Goal: Task Accomplishment & Management: Complete application form

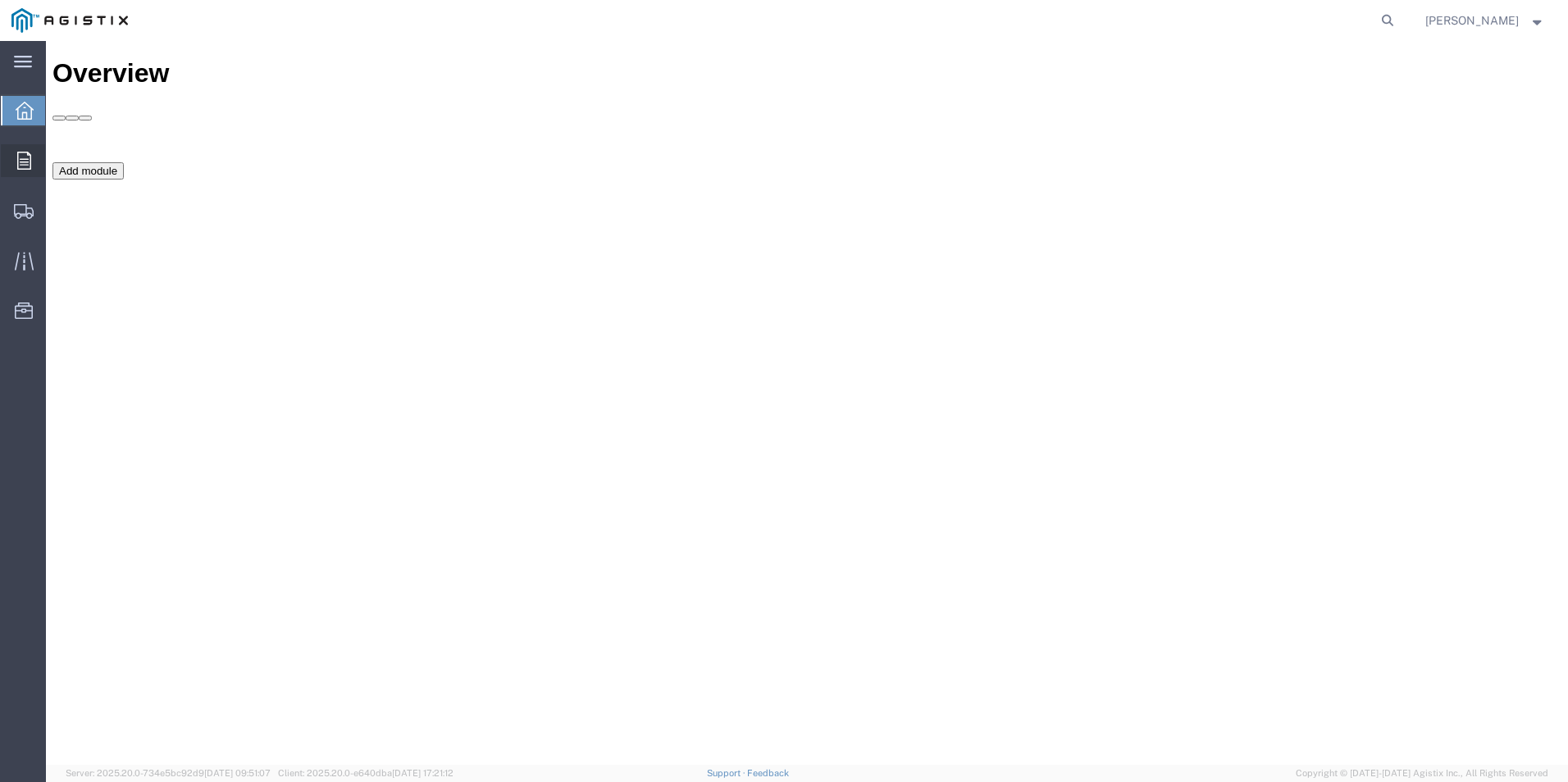
click at [25, 160] on icon at bounding box center [24, 160] width 14 height 18
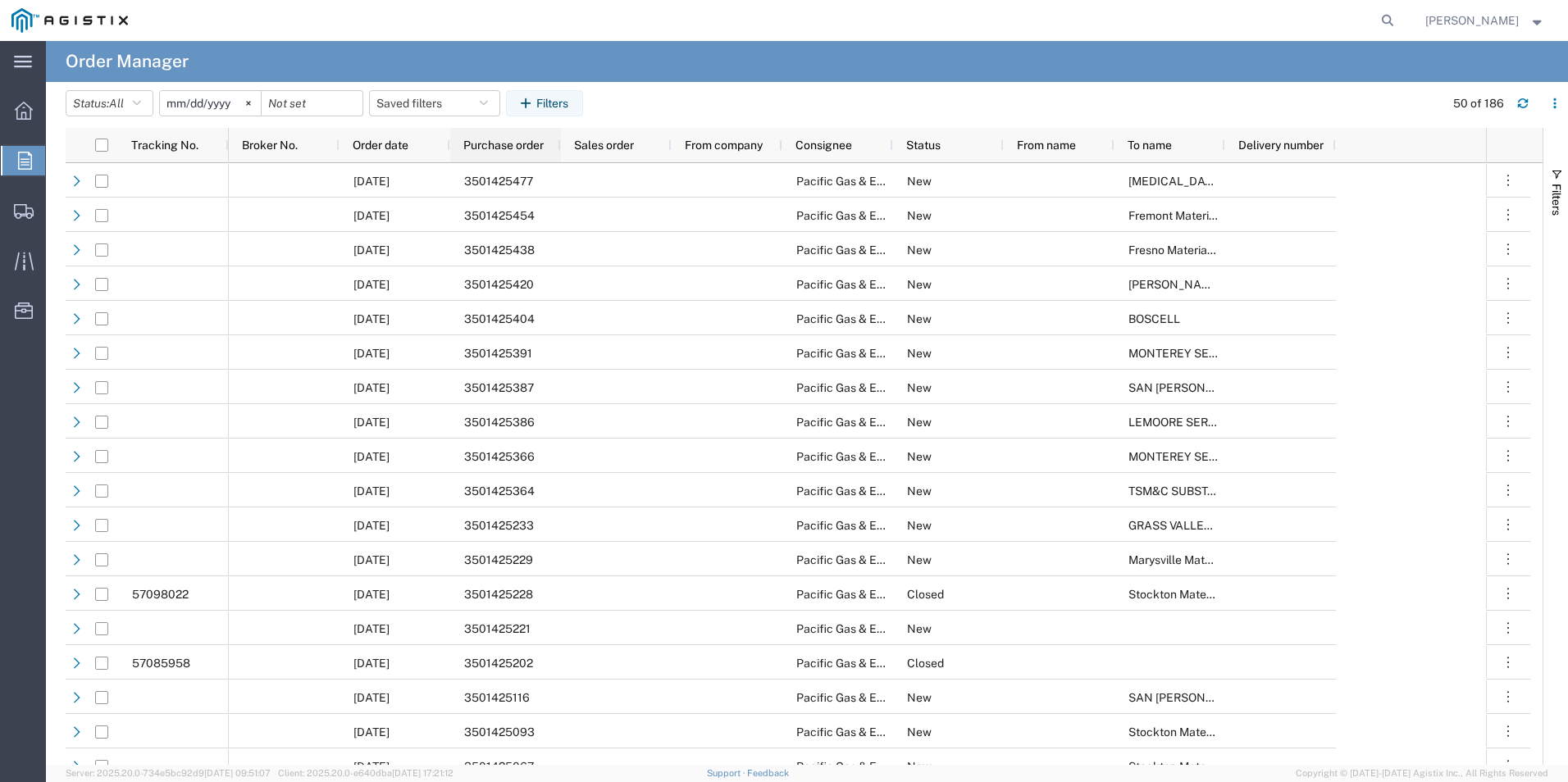
click at [538, 147] on span "Purchase order" at bounding box center [503, 145] width 81 height 13
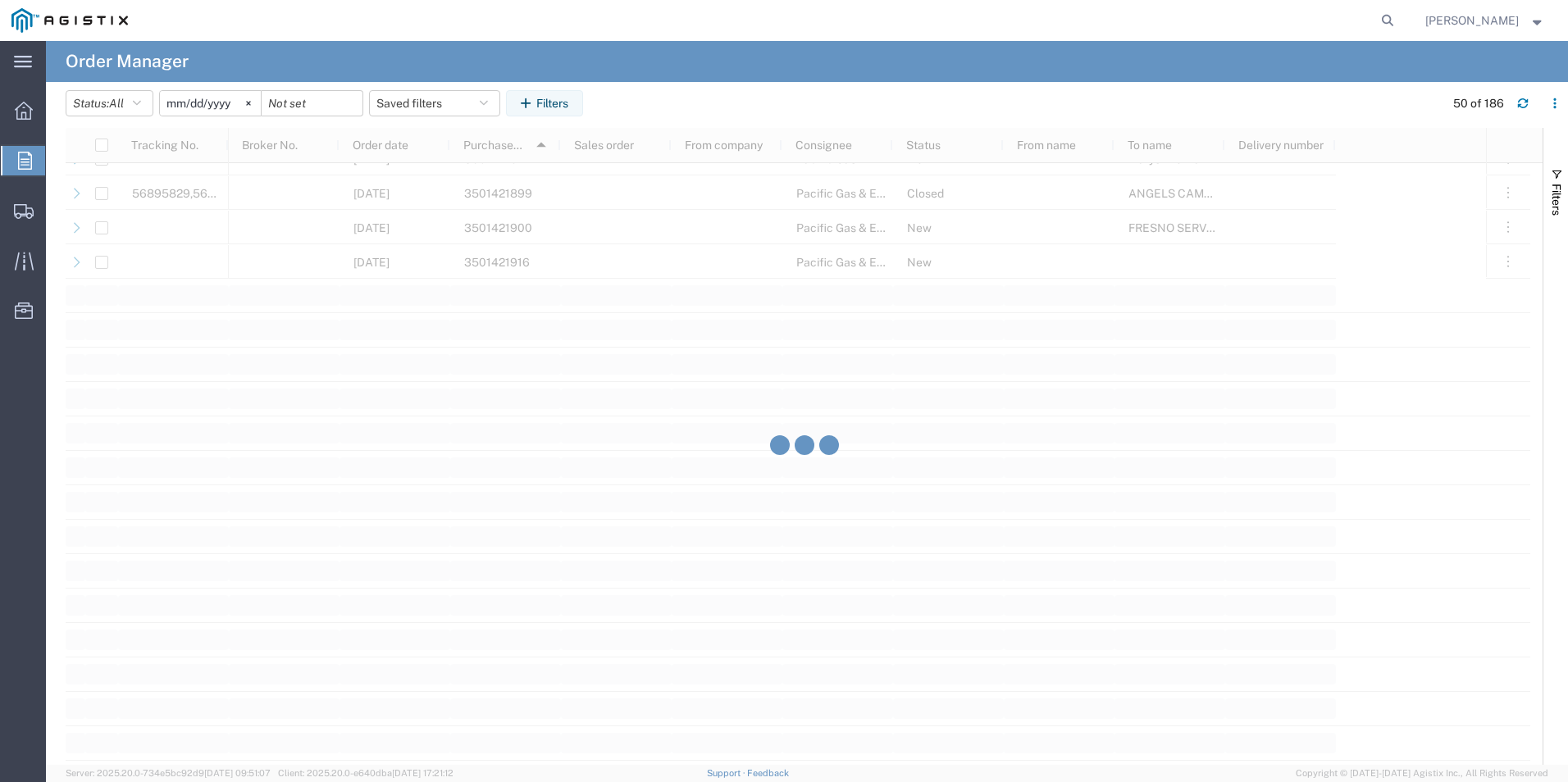
scroll to position [1723, 0]
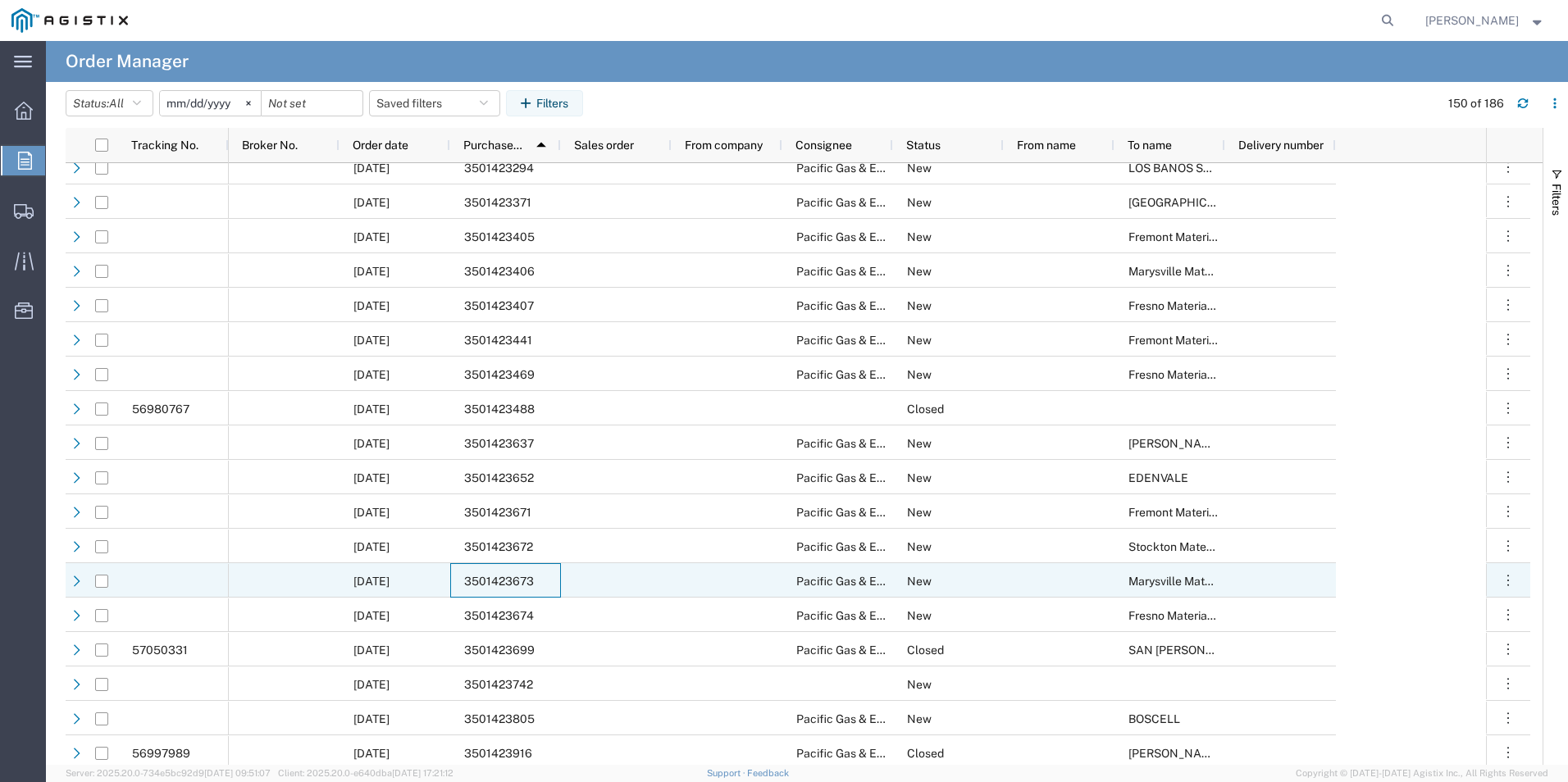
click at [464, 583] on span "3501423673" at bounding box center [498, 581] width 69 height 13
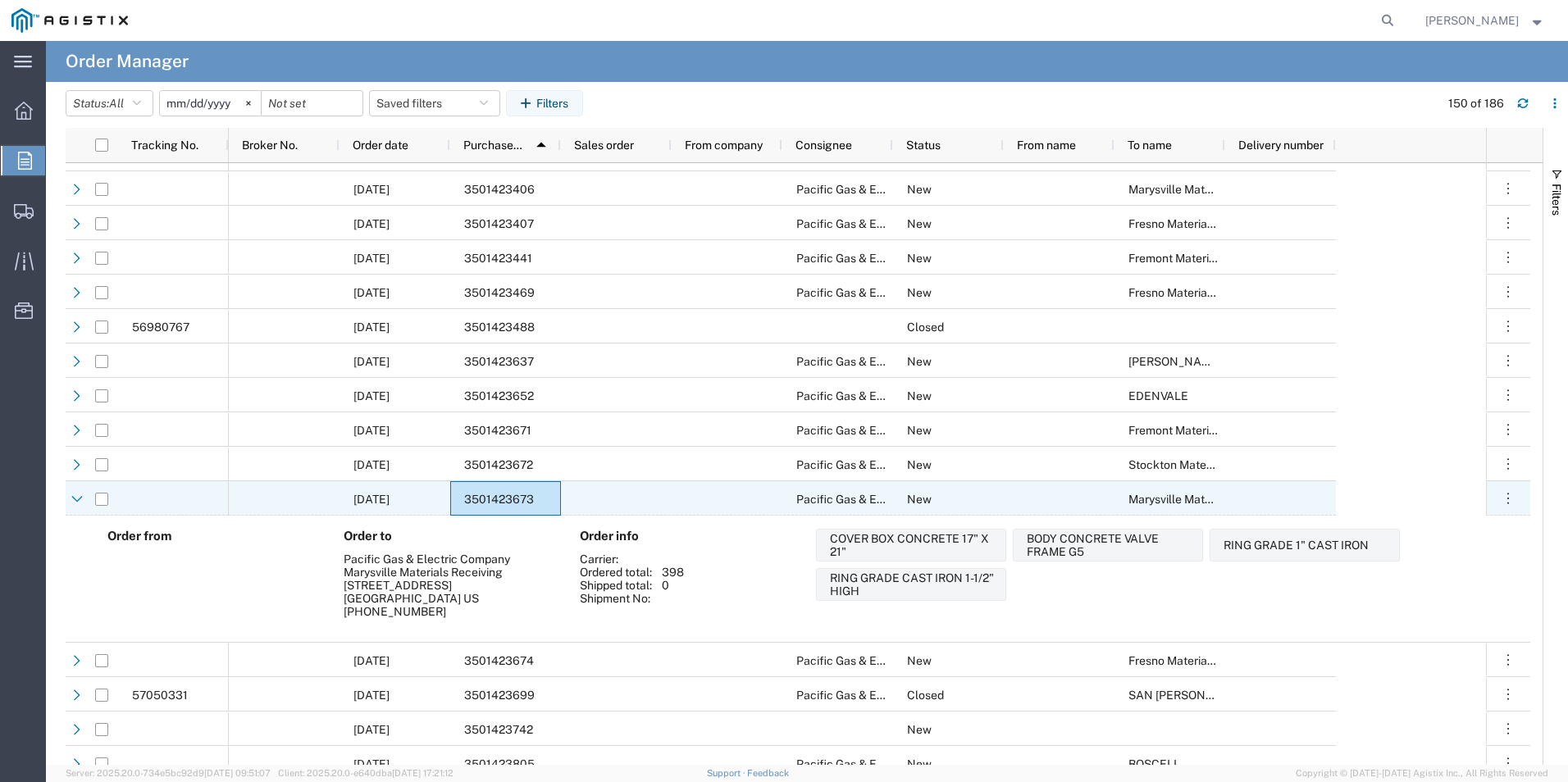
click at [102, 492] on div at bounding box center [101, 499] width 13 height 35
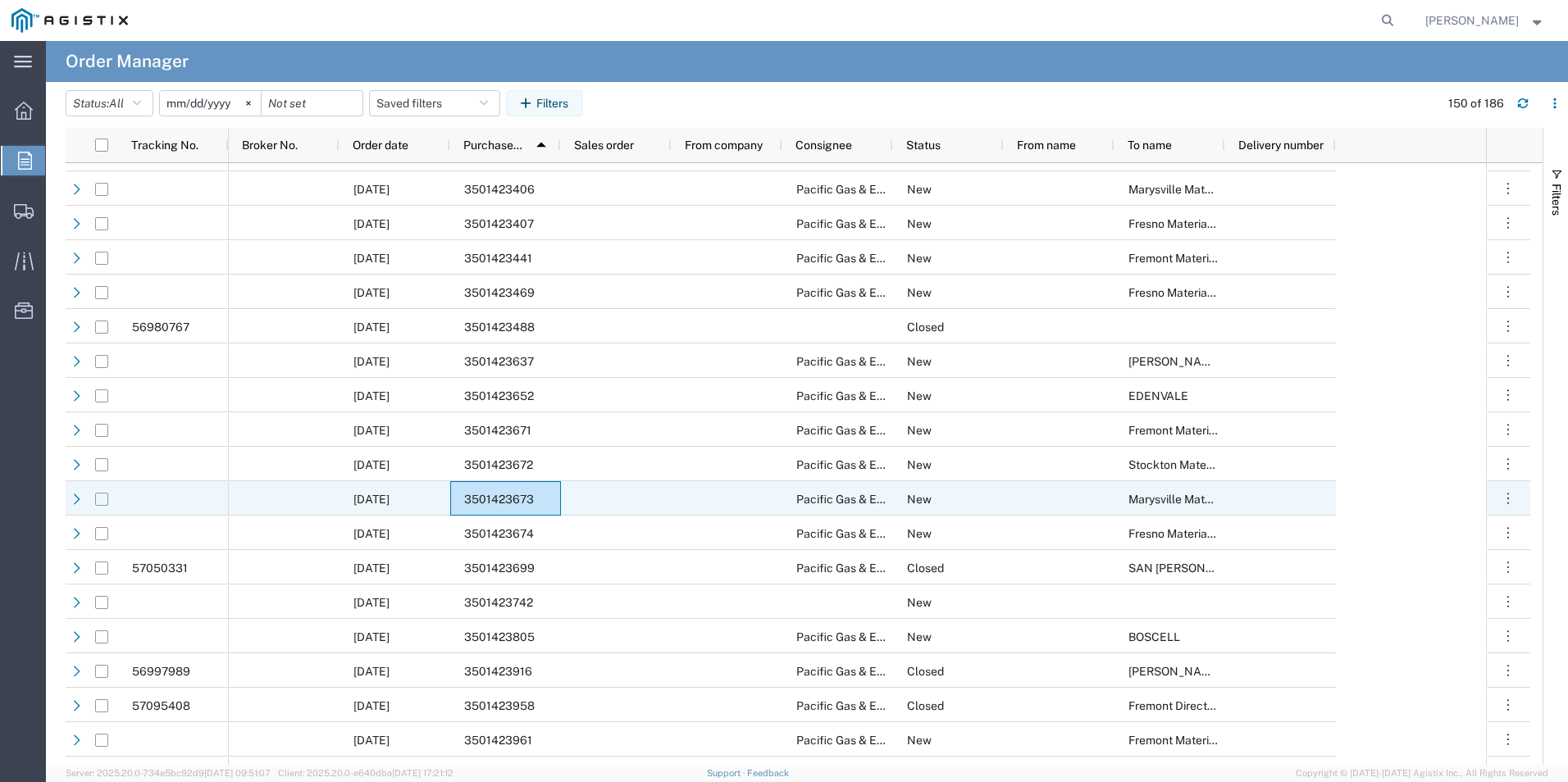
click at [104, 494] on input "Press Space to toggle row selection (unchecked)" at bounding box center [101, 499] width 13 height 13
checkbox input "true"
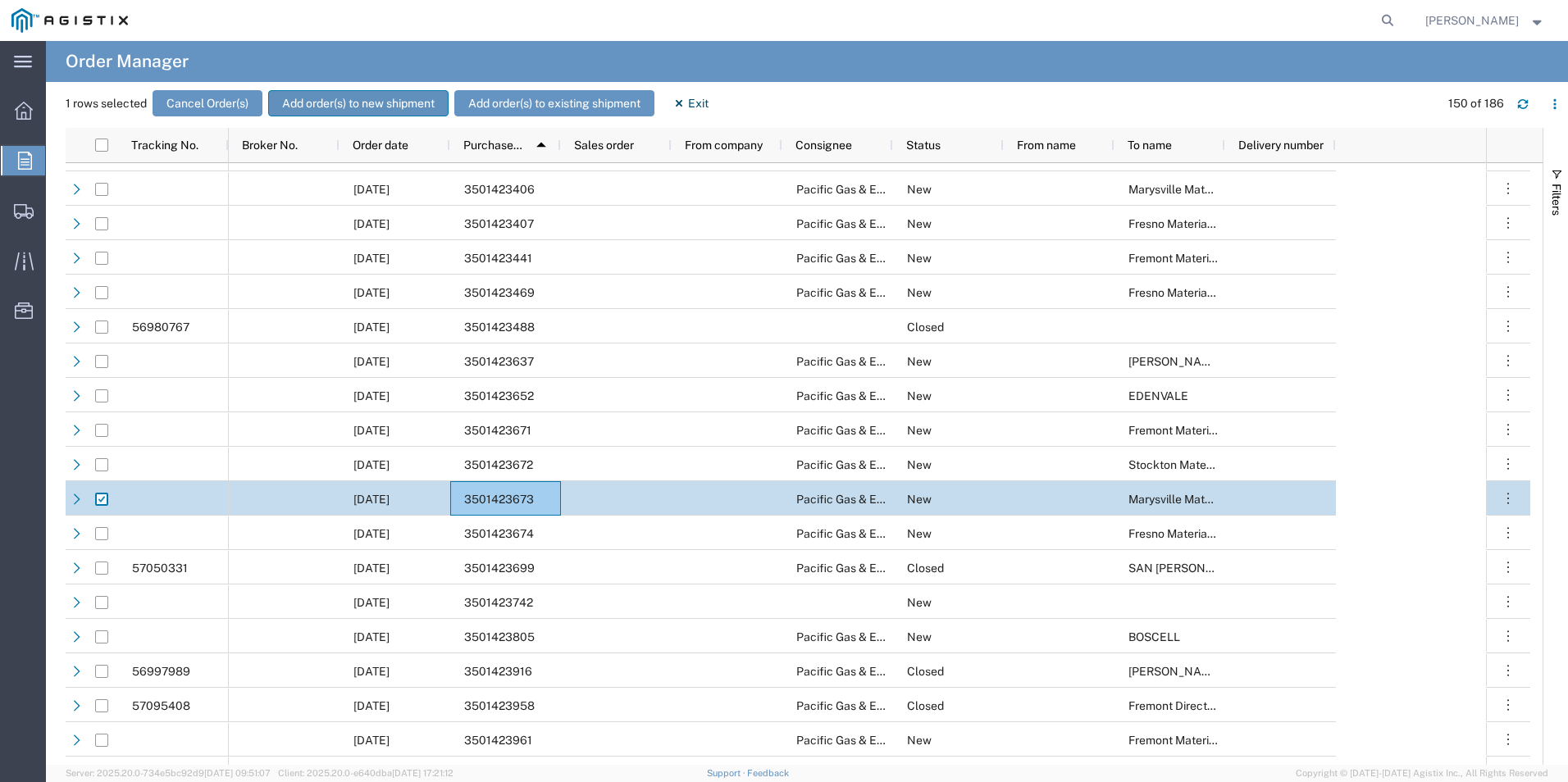
click at [425, 111] on button "Add order(s) to new shipment" at bounding box center [358, 103] width 180 height 26
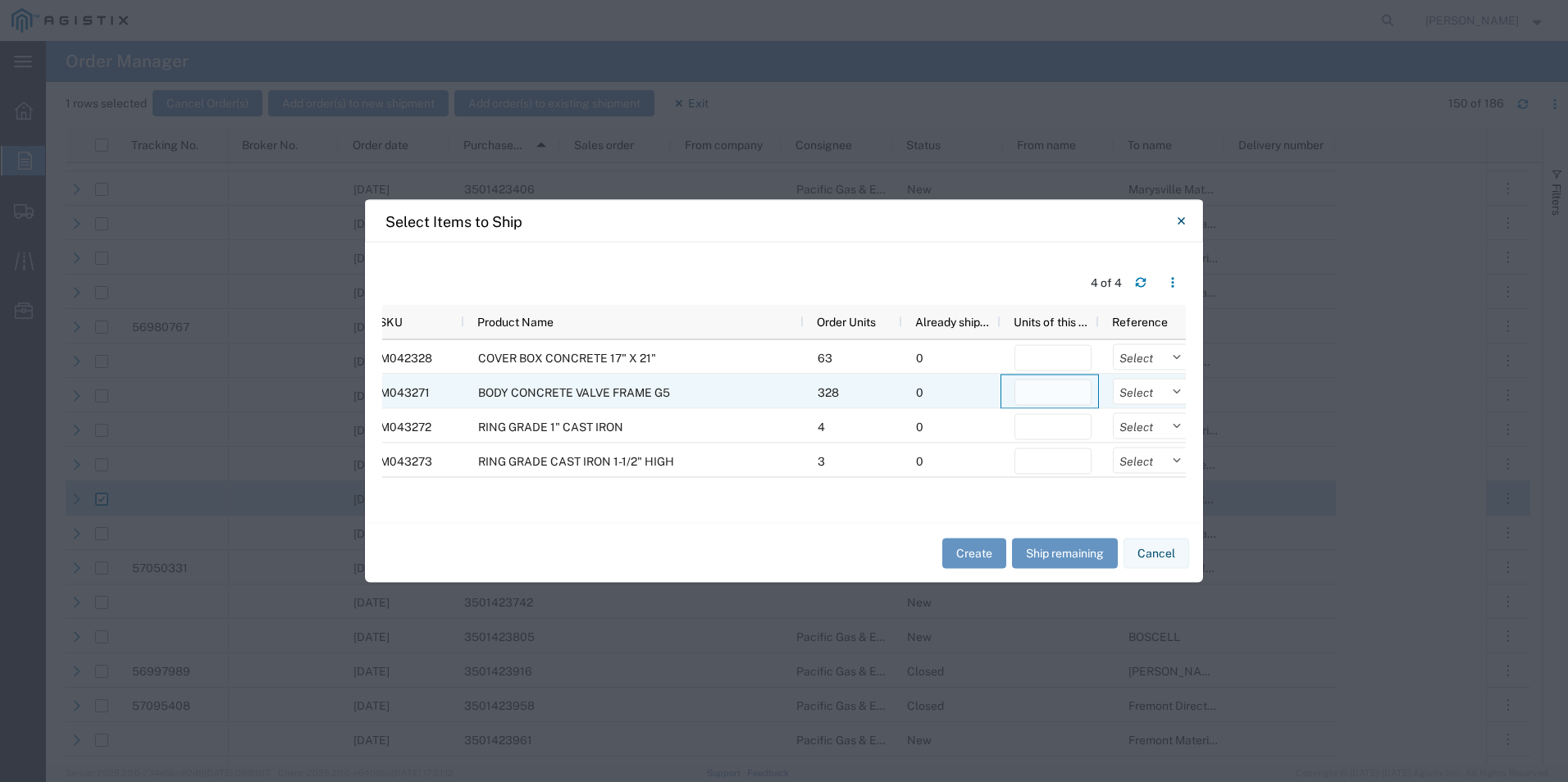
drag, startPoint x: 1040, startPoint y: 393, endPoint x: 1023, endPoint y: 401, distance: 18.8
click at [1037, 394] on input "number" at bounding box center [1052, 393] width 77 height 26
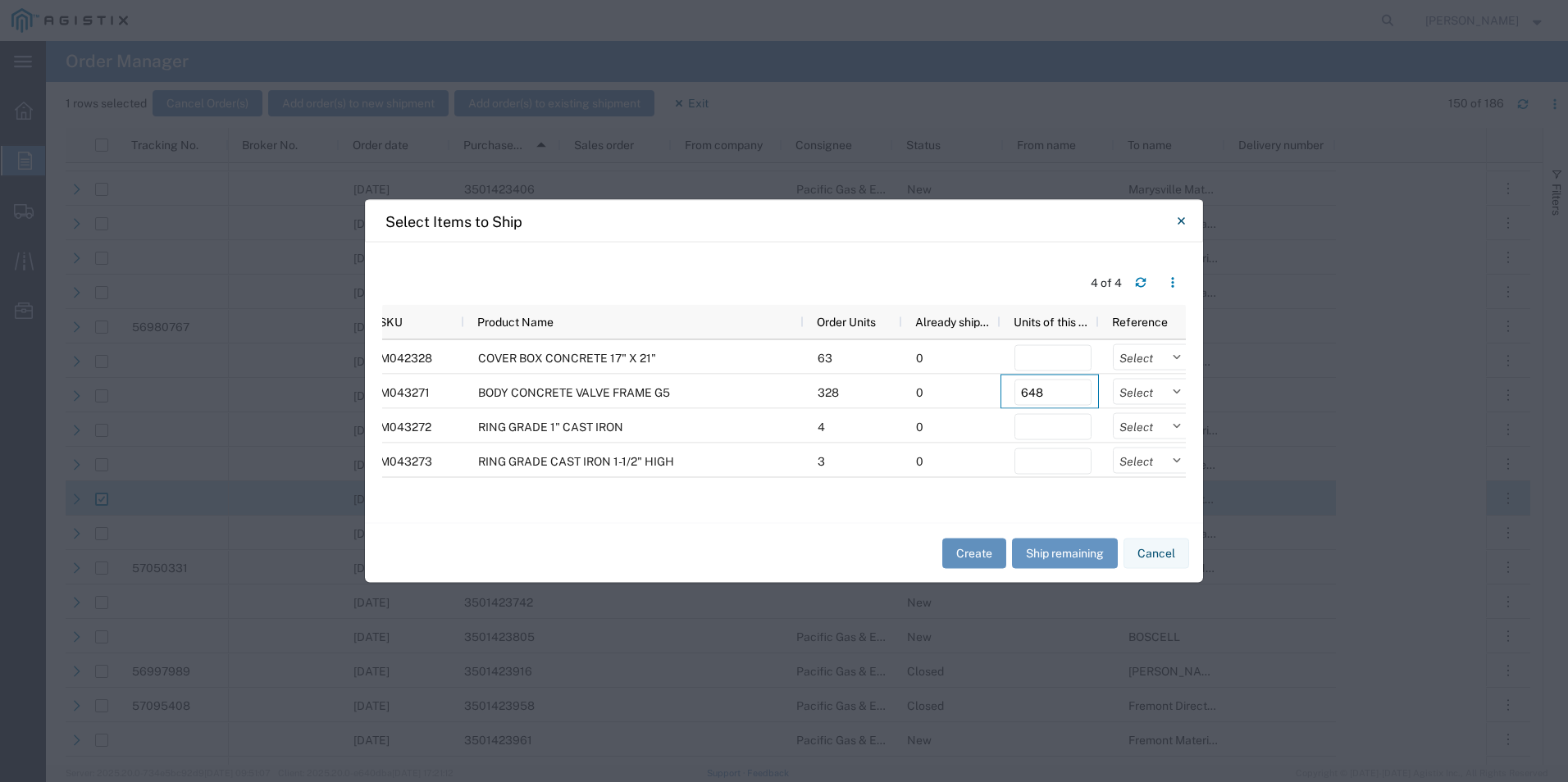
type input "648"
click at [994, 551] on button "Create" at bounding box center [974, 553] width 64 height 30
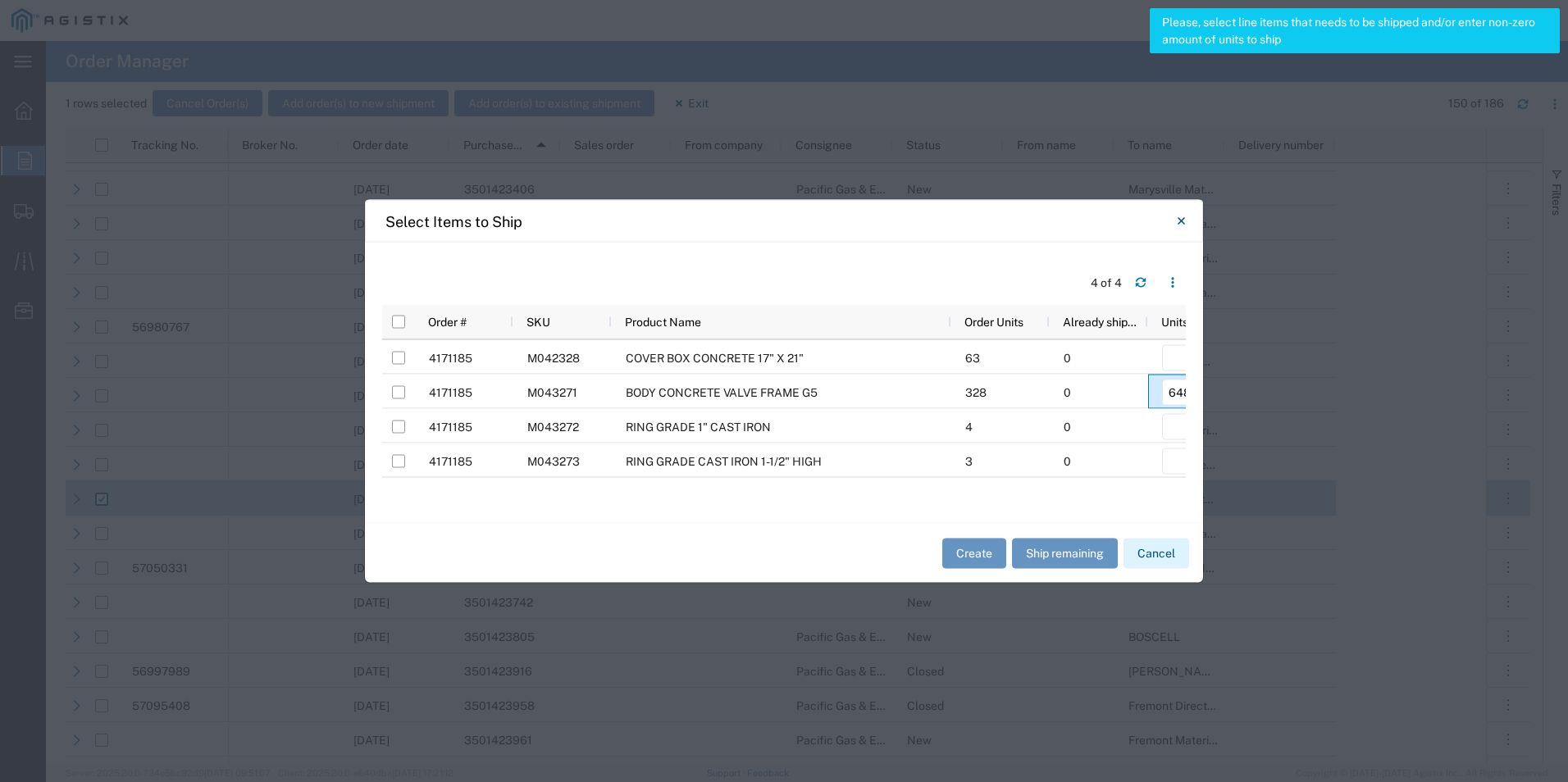
click at [1161, 557] on button "Cancel" at bounding box center [1156, 553] width 66 height 30
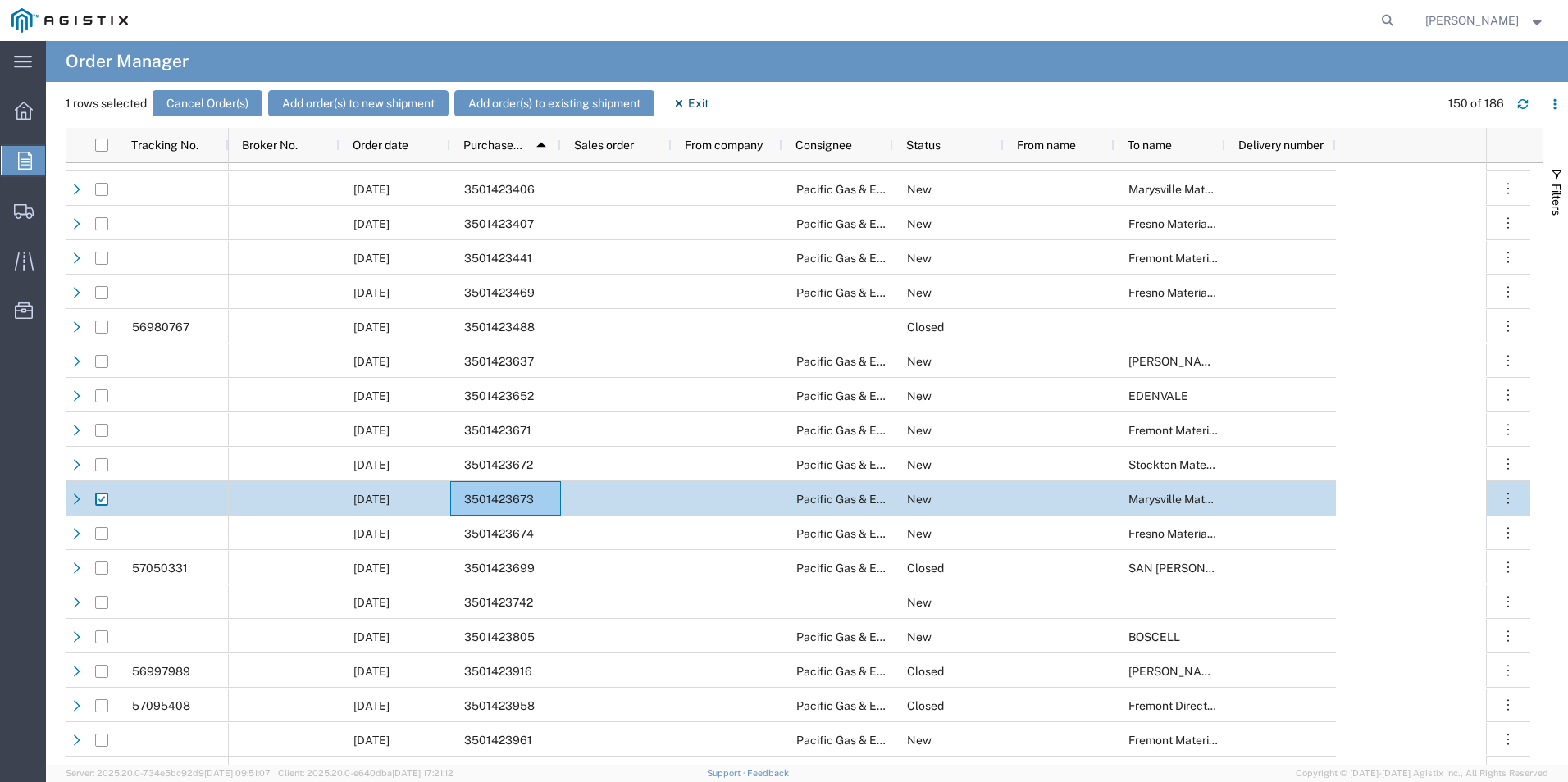
click at [6, 157] on div at bounding box center [23, 160] width 46 height 29
click at [0, 0] on link "Create Shipment" at bounding box center [0, 0] width 0 height 0
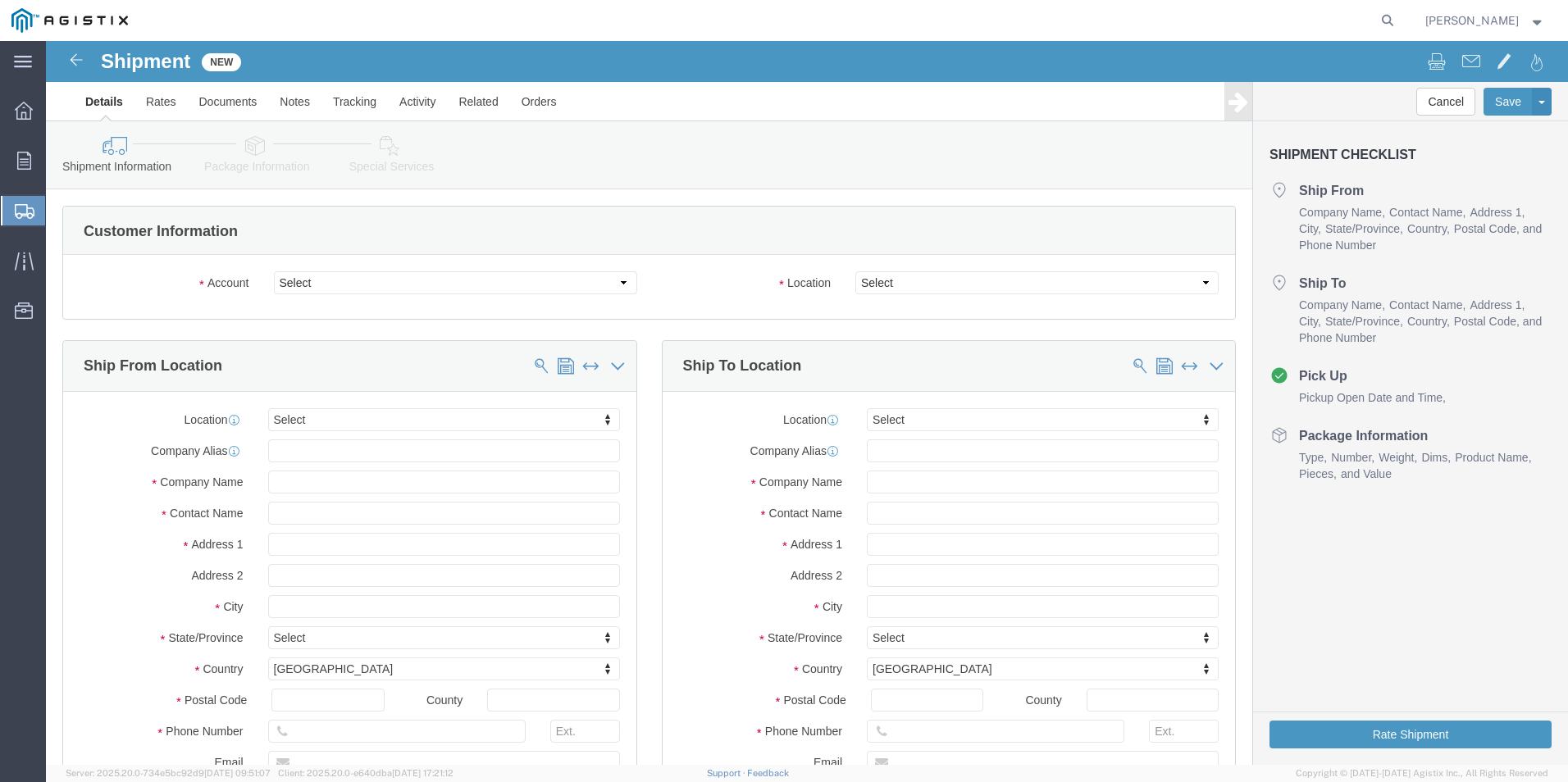
select select
click select "Select Oldcastle Precast Inc PG&E"
select select "11176"
click select "Select Oldcastle Precast Inc PG&E"
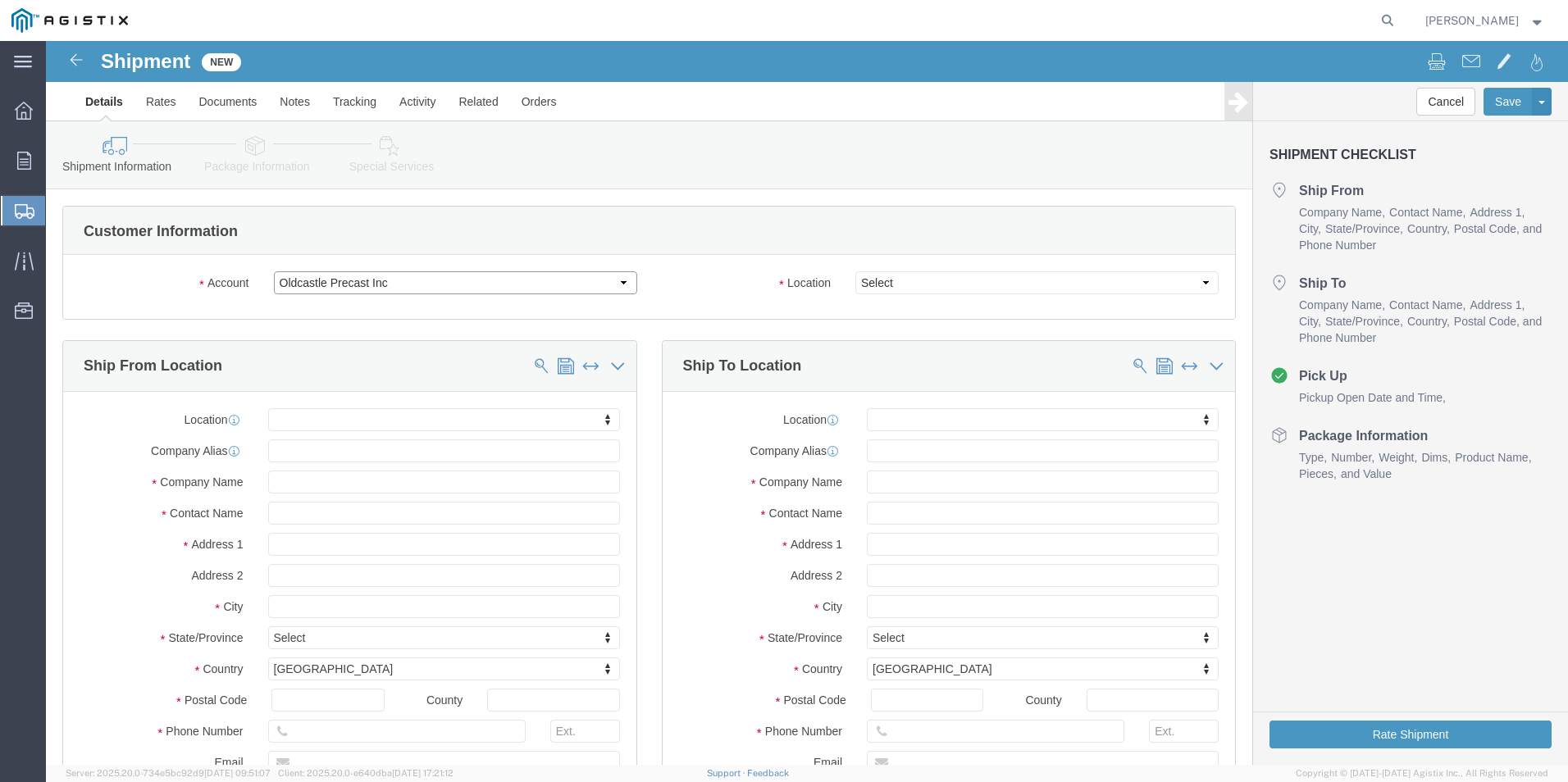
select select
click select "Select Oldcastle Precast Inc PG&E"
select select "9596"
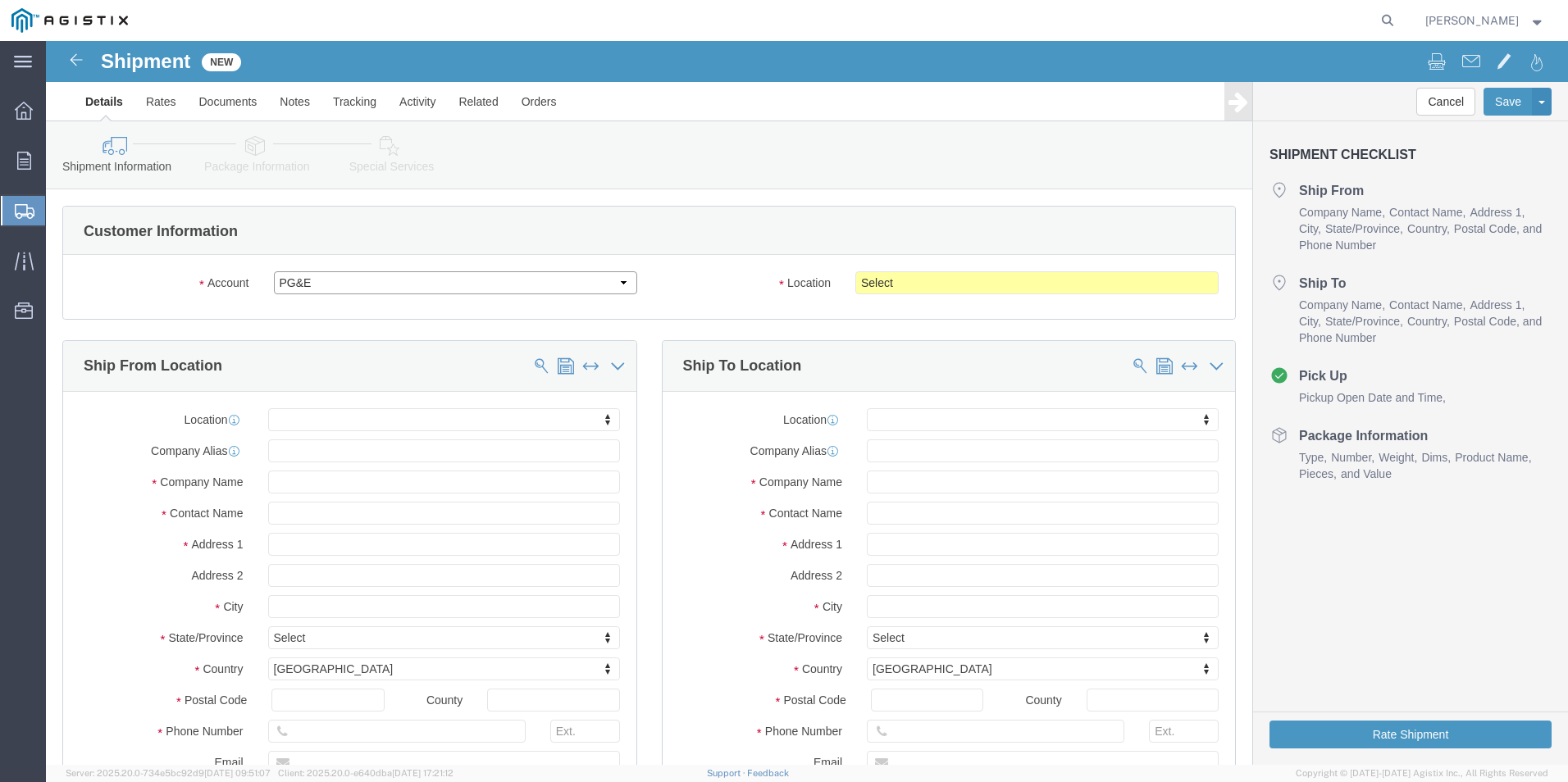
click select "Select Oldcastle Precast Inc PG&E"
select select
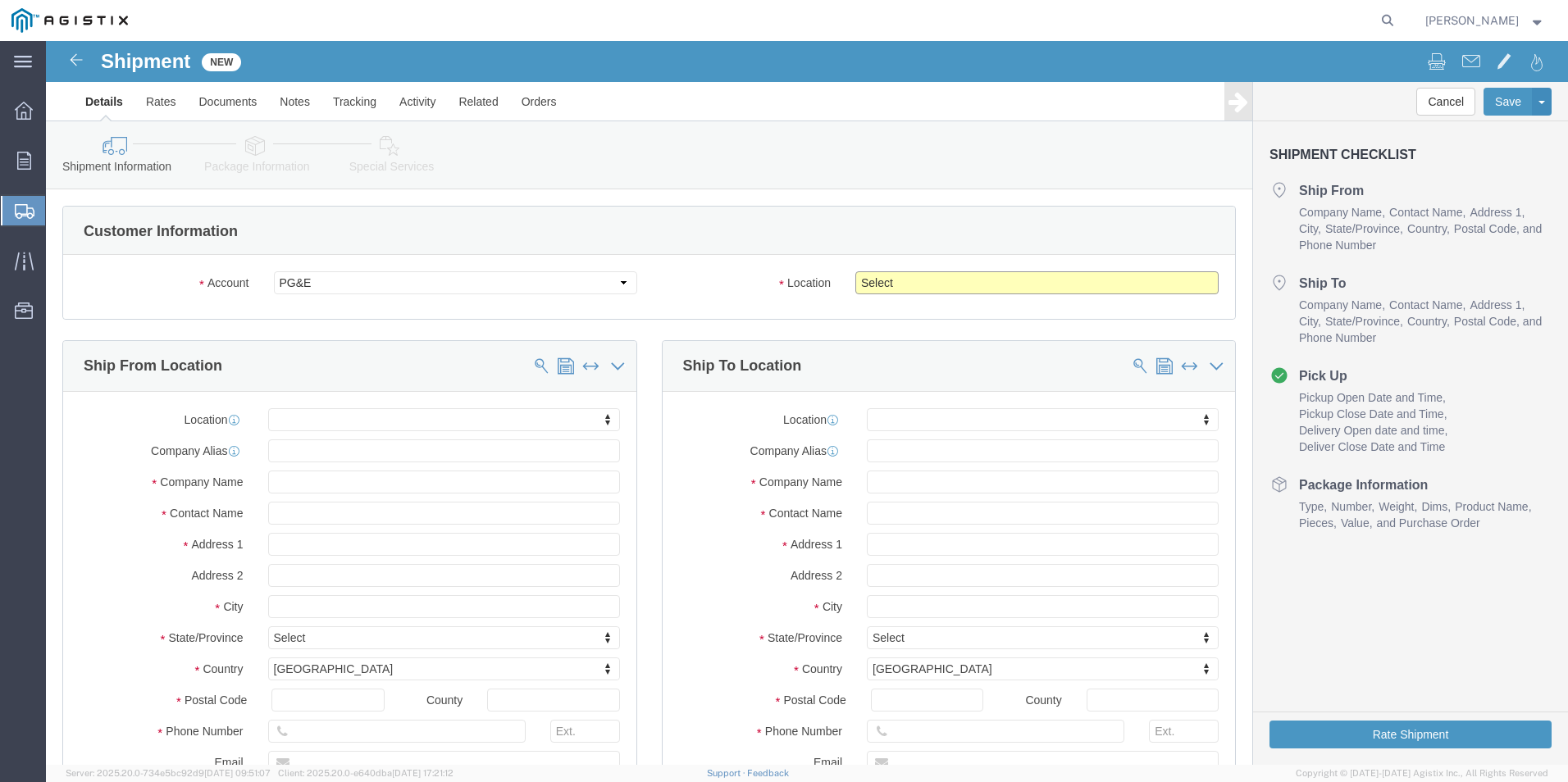
click select "Select All Others [GEOGRAPHIC_DATA] [GEOGRAPHIC_DATA] [GEOGRAPHIC_DATA] [GEOGRA…"
select select "19740"
click select "Select All Others [GEOGRAPHIC_DATA] [GEOGRAPHIC_DATA] [GEOGRAPHIC_DATA] [GEOGRA…"
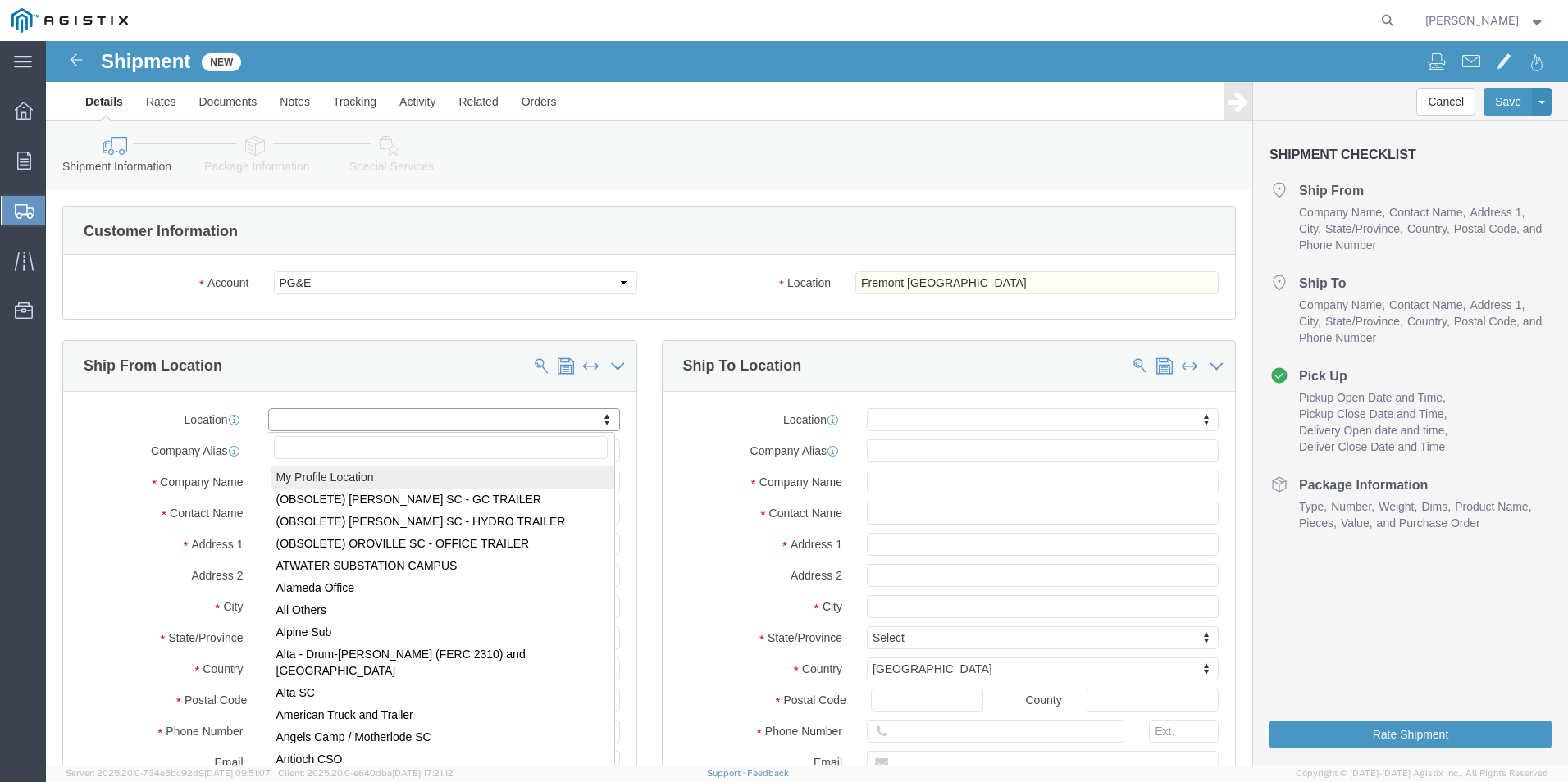
select select "MYPROFILE"
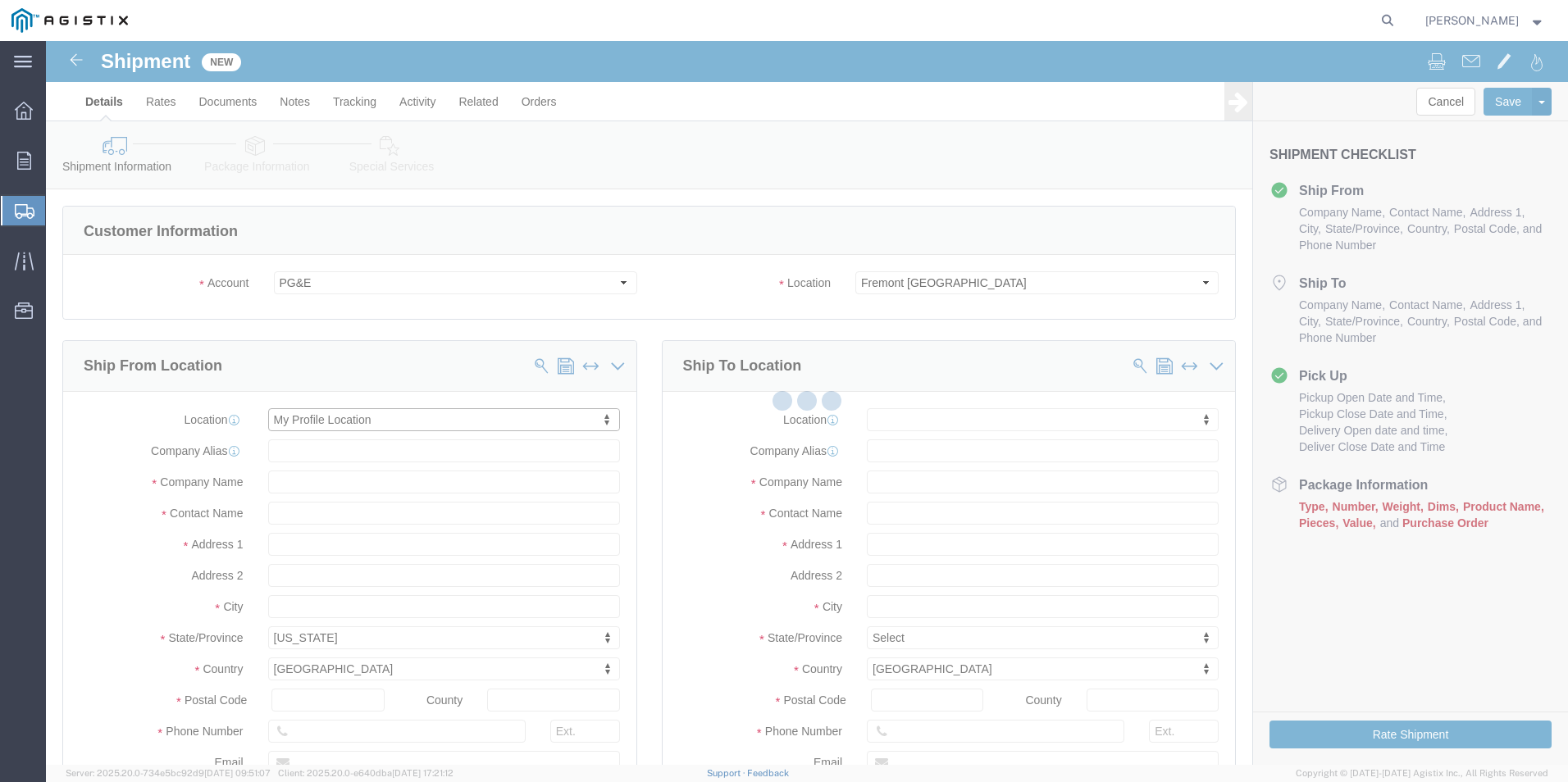
select select "CA"
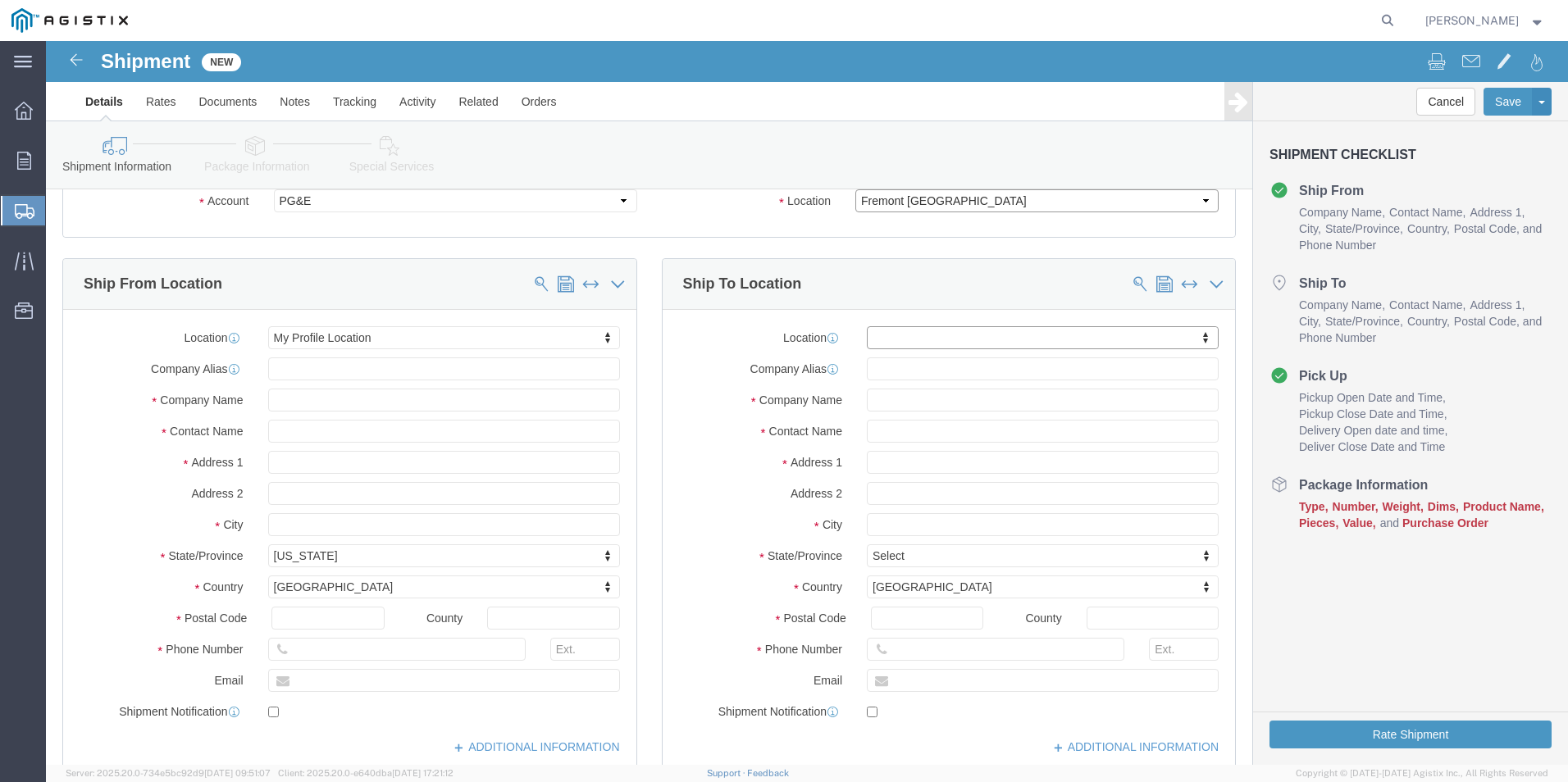
click select "Select All Others [GEOGRAPHIC_DATA] [GEOGRAPHIC_DATA] [GEOGRAPHIC_DATA] [GEOGRA…"
click input "text"
